Goal: Task Accomplishment & Management: Complete application form

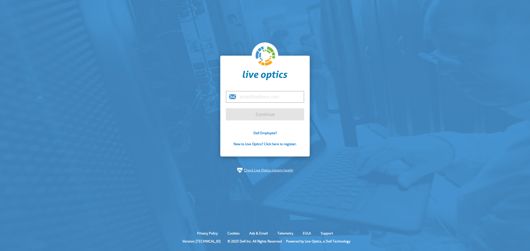
click at [250, 92] on input "email" at bounding box center [265, 97] width 78 height 12
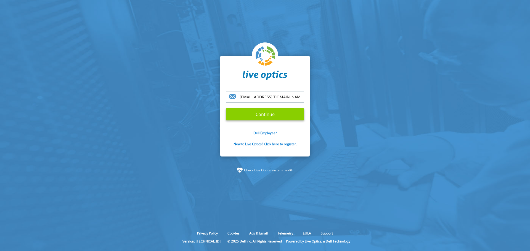
click at [264, 118] on input "Continue" at bounding box center [265, 114] width 78 height 12
click at [265, 112] on input "Continue" at bounding box center [265, 114] width 78 height 12
click at [286, 95] on input "[EMAIL_ADDRESS][DOMAIN_NAME]" at bounding box center [265, 97] width 78 height 12
click at [263, 114] on input "Continue" at bounding box center [265, 114] width 78 height 12
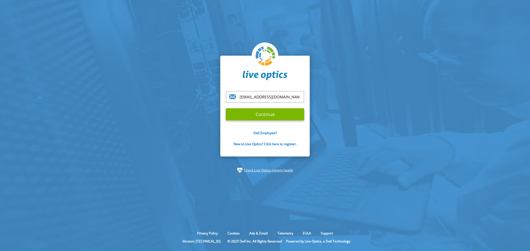
click at [275, 98] on input "[EMAIL_ADDRESS][DOMAIN_NAME]" at bounding box center [265, 97] width 78 height 12
drag, startPoint x: 275, startPoint y: 97, endPoint x: 227, endPoint y: 97, distance: 47.5
click at [227, 97] on input "[EMAIL_ADDRESS][DOMAIN_NAME]" at bounding box center [265, 97] width 78 height 12
type input "[EMAIL_ADDRESS][DOMAIN_NAME]"
click at [261, 116] on input "Continue" at bounding box center [265, 114] width 78 height 12
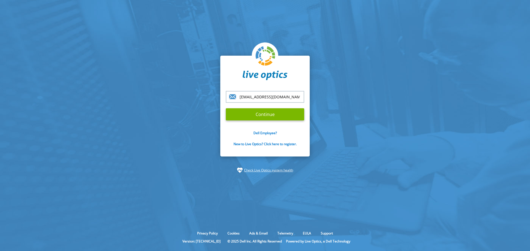
click at [257, 169] on link "Check Live Optics system health" at bounding box center [268, 171] width 49 height 6
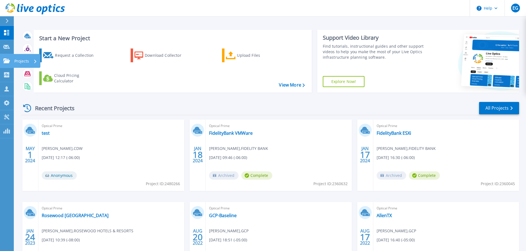
click at [3, 59] on icon at bounding box center [6, 61] width 7 height 5
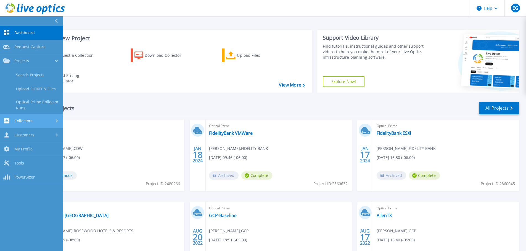
click at [37, 124] on div "Collectors" at bounding box center [31, 120] width 56 height 5
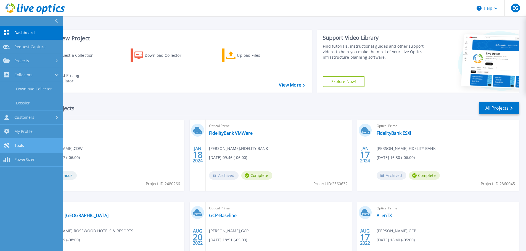
click at [18, 144] on span "Tools" at bounding box center [19, 145] width 10 height 5
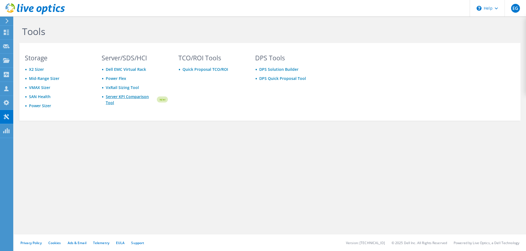
click at [122, 96] on link "Server KPI Comparison Tool" at bounding box center [131, 100] width 50 height 12
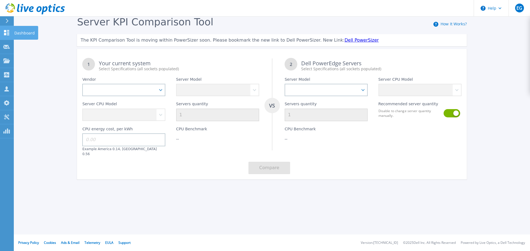
click at [8, 34] on icon at bounding box center [6, 32] width 7 height 5
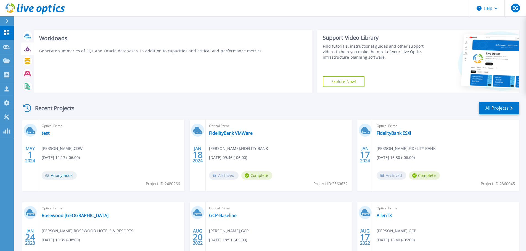
click at [29, 48] on icon at bounding box center [27, 49] width 4 height 4
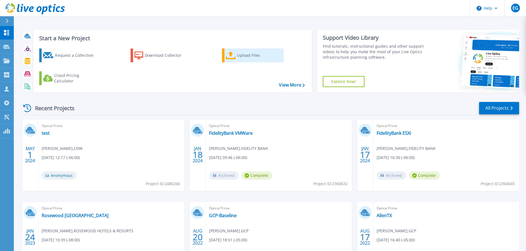
click at [235, 57] on icon at bounding box center [231, 56] width 10 height 8
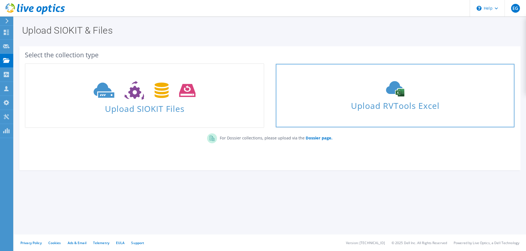
click at [368, 105] on span "Upload RVTools Excel" at bounding box center [395, 105] width 238 height 12
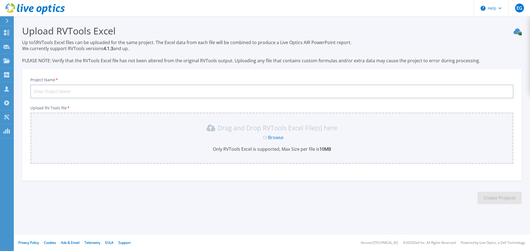
click at [103, 88] on input "Project Name *" at bounding box center [271, 92] width 483 height 14
type input "RVTOOLS TEST"
click at [278, 138] on link "Browse" at bounding box center [275, 138] width 15 height 6
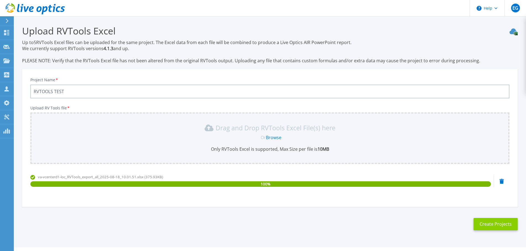
click at [483, 227] on button "Create Projects" at bounding box center [495, 224] width 44 height 12
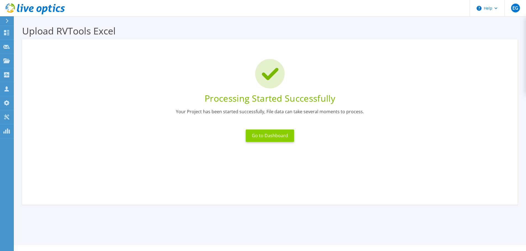
click at [262, 137] on button "Go to Dashboard" at bounding box center [270, 136] width 48 height 12
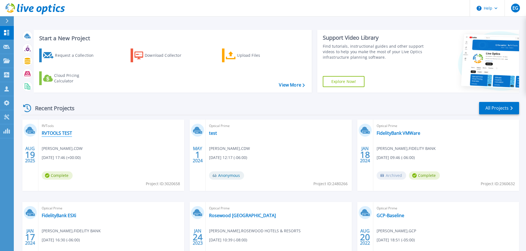
click at [52, 133] on link "RVTOOLS TEST" at bounding box center [57, 134] width 30 height 6
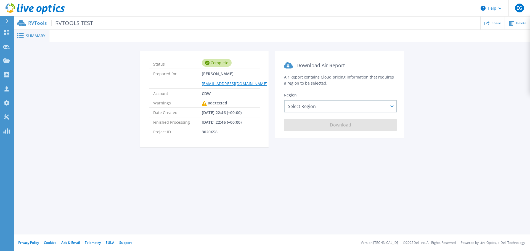
click at [30, 39] on div "Summary" at bounding box center [32, 36] width 36 height 12
click at [63, 24] on span "RVTOOLS TEST" at bounding box center [72, 23] width 42 height 6
click at [35, 37] on span "Summary" at bounding box center [35, 36] width 19 height 4
click at [34, 36] on span "Summary" at bounding box center [35, 36] width 19 height 4
click at [333, 106] on div "Select Region Asia Pacific (Hong Kong) Asia Pacific (Mumbai) Asia Pacific (Seou…" at bounding box center [340, 106] width 113 height 12
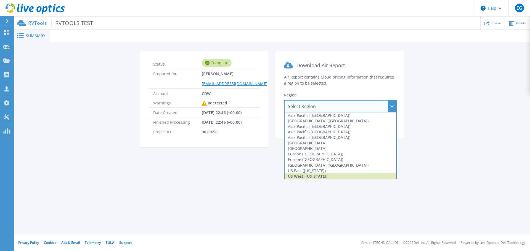
click at [328, 176] on div "US West ([US_STATE])" at bounding box center [341, 177] width 112 height 6
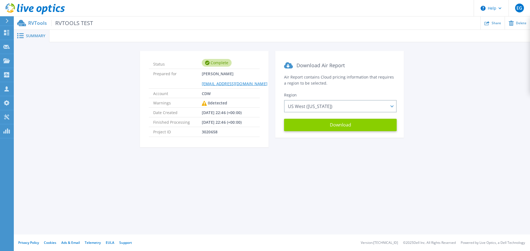
click at [330, 126] on button "Download" at bounding box center [340, 125] width 113 height 12
click at [36, 23] on p "RVTools RVTOOLS TEST" at bounding box center [60, 23] width 65 height 6
click at [30, 35] on span "Summary" at bounding box center [35, 36] width 19 height 4
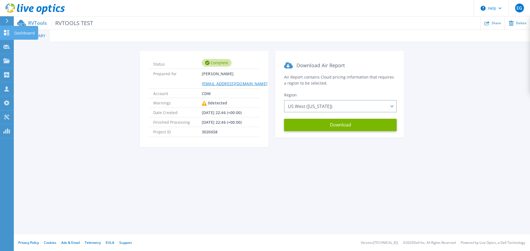
click at [7, 31] on icon at bounding box center [6, 32] width 7 height 5
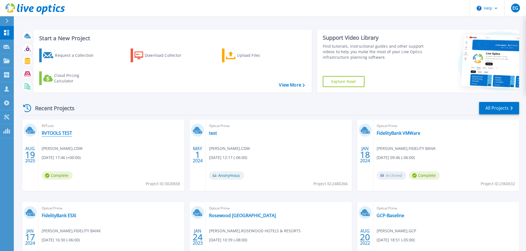
click at [59, 131] on link "RVTOOLS TEST" at bounding box center [57, 134] width 30 height 6
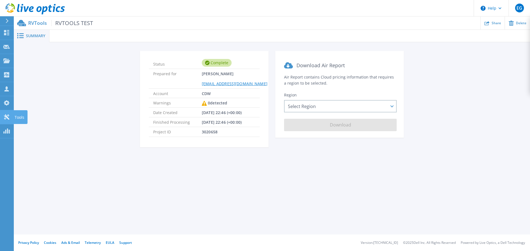
click at [6, 115] on icon at bounding box center [6, 117] width 5 height 5
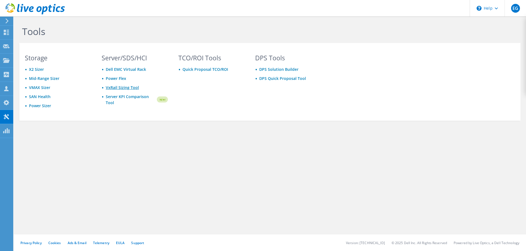
click at [132, 87] on link "VxRail Sizing Tool" at bounding box center [122, 87] width 33 height 5
click at [3, 78] on div at bounding box center [6, 75] width 7 height 6
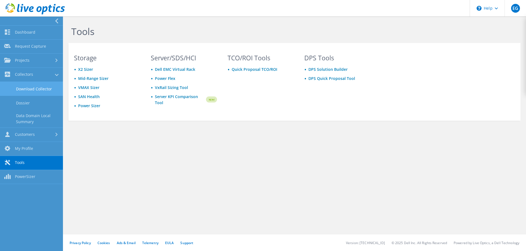
click at [23, 87] on link "Download Collector" at bounding box center [31, 89] width 63 height 14
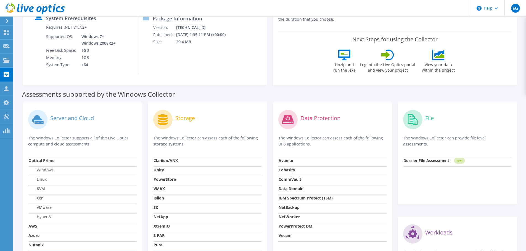
scroll to position [68, 0]
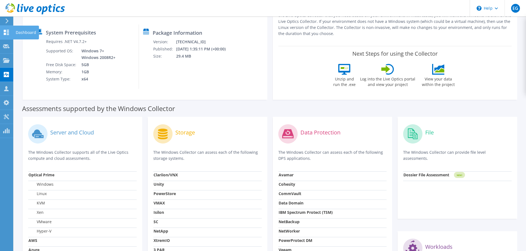
click at [5, 35] on use at bounding box center [6, 32] width 5 height 5
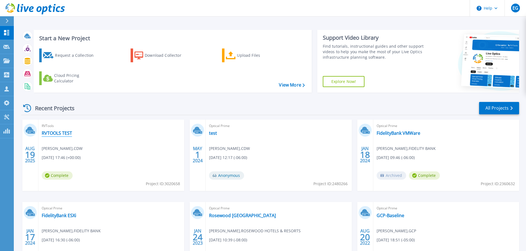
click at [58, 132] on link "RVTOOLS TEST" at bounding box center [57, 134] width 30 height 6
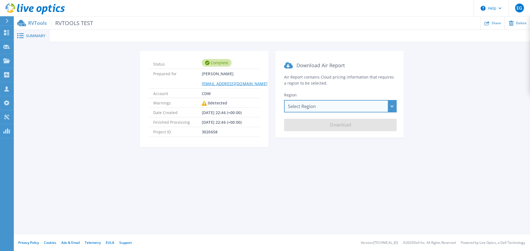
click at [396, 107] on div "Select Region [GEOGRAPHIC_DATA] ([GEOGRAPHIC_DATA]) [GEOGRAPHIC_DATA] ([GEOGRAP…" at bounding box center [340, 106] width 113 height 12
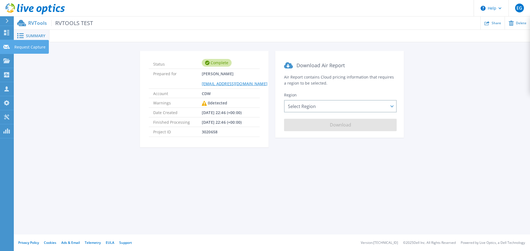
click at [2, 46] on link "Request Capture Request Capture" at bounding box center [7, 47] width 14 height 14
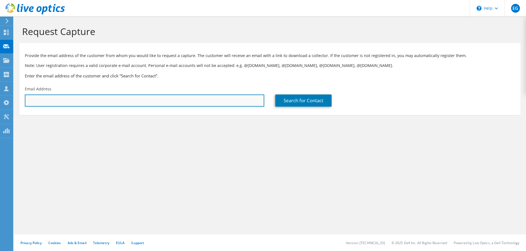
drag, startPoint x: 77, startPoint y: 102, endPoint x: 79, endPoint y: 102, distance: 2.8
click at [77, 102] on input "text" at bounding box center [144, 101] width 239 height 12
paste input "[EMAIL_ADDRESS][DOMAIN_NAME]"
type input "[EMAIL_ADDRESS][DOMAIN_NAME]"
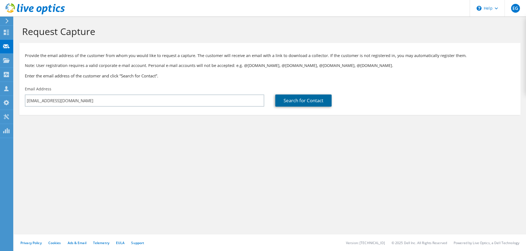
click at [299, 104] on link "Search for Contact" at bounding box center [303, 101] width 56 height 12
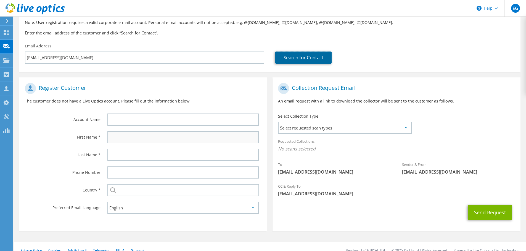
scroll to position [51, 0]
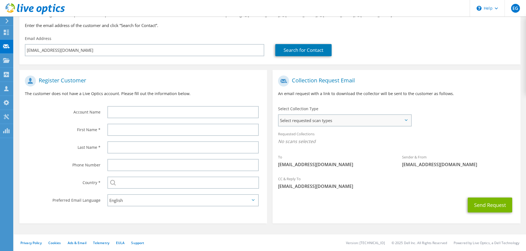
click at [326, 120] on span "Select requested scan types" at bounding box center [344, 120] width 132 height 11
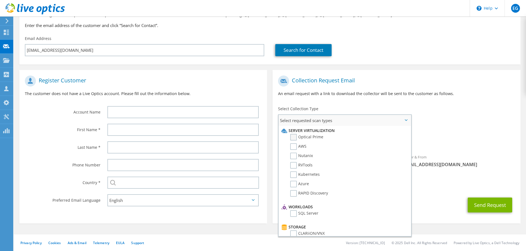
click at [295, 137] on label "Optical Prime" at bounding box center [306, 137] width 33 height 7
click at [0, 0] on input "Optical Prime" at bounding box center [0, 0] width 0 height 0
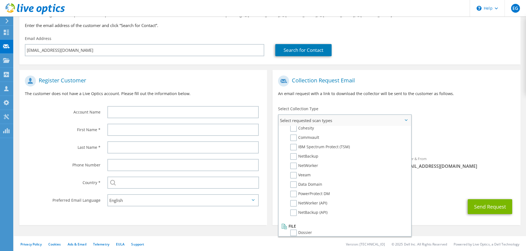
scroll to position [262, 0]
click at [460, 129] on div "Requested Collections No scans selected Optical Prime" at bounding box center [396, 139] width 248 height 22
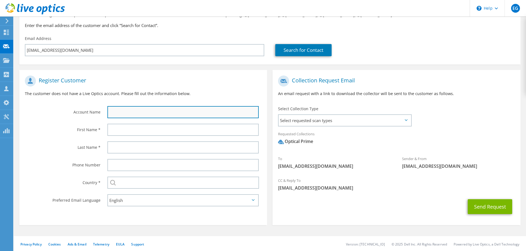
click at [160, 111] on input "text" at bounding box center [182, 112] width 151 height 12
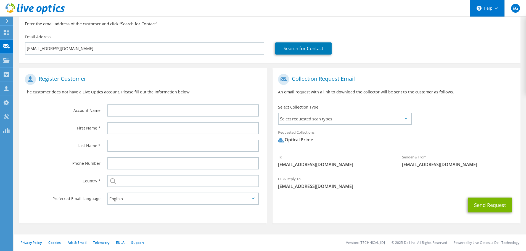
click at [495, 8] on icon at bounding box center [496, 8] width 3 height 2
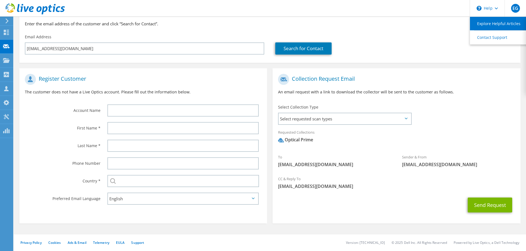
click at [487, 22] on link "Explore Helpful Articles" at bounding box center [501, 24] width 62 height 14
